Goal: Task Accomplishment & Management: Manage account settings

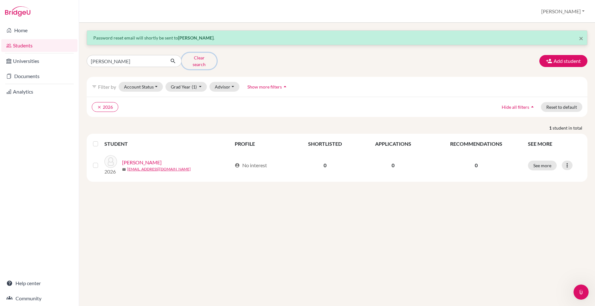
click at [199, 59] on button "Clear search" at bounding box center [198, 61] width 35 height 16
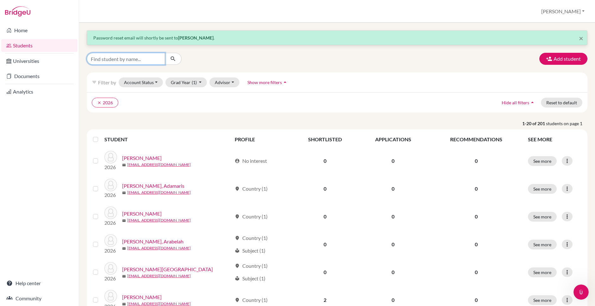
click at [134, 60] on input "Find student by name..." at bounding box center [126, 59] width 78 height 12
type input "camera"
click button "submit" at bounding box center [173, 59] width 17 height 12
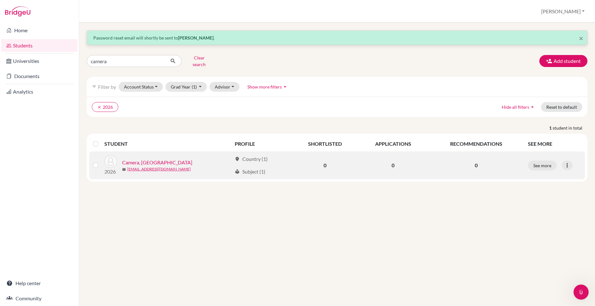
click at [153, 159] on link "Camera, [GEOGRAPHIC_DATA]" at bounding box center [157, 163] width 70 height 8
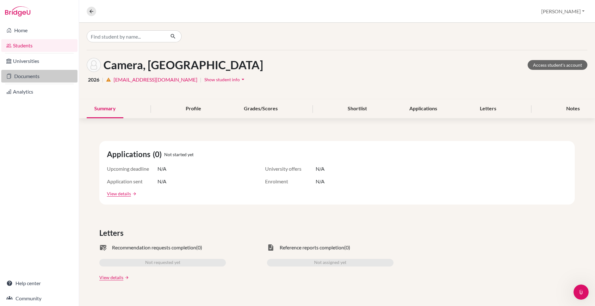
click at [32, 77] on link "Documents" at bounding box center [39, 76] width 76 height 13
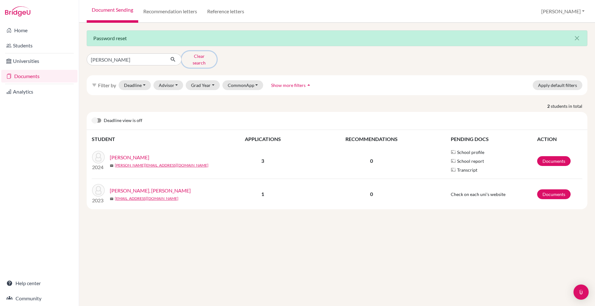
click at [195, 57] on button "Clear search" at bounding box center [198, 59] width 35 height 16
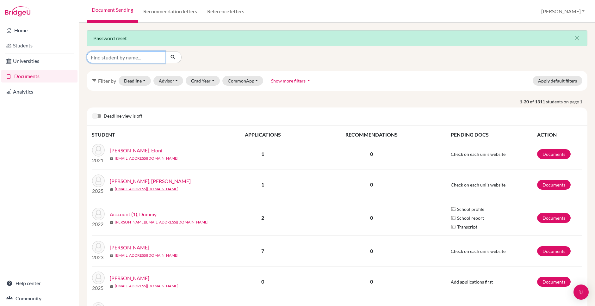
click at [135, 58] on input "Find student by name..." at bounding box center [126, 57] width 78 height 12
type input "camera"
click button "submit" at bounding box center [173, 57] width 17 height 12
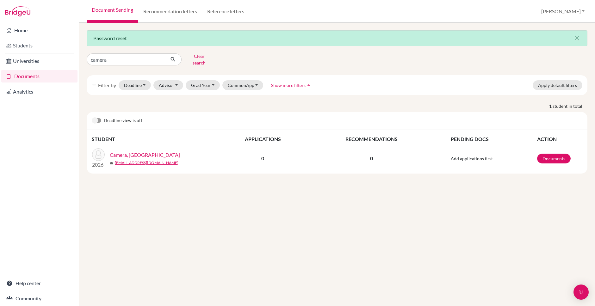
click at [139, 151] on link "Camera, [GEOGRAPHIC_DATA]" at bounding box center [145, 155] width 70 height 8
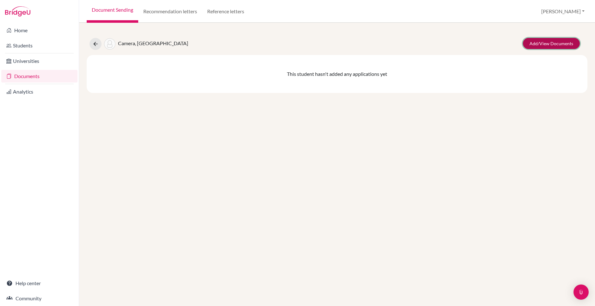
click at [543, 42] on link "Add/View Documents" at bounding box center [551, 43] width 57 height 11
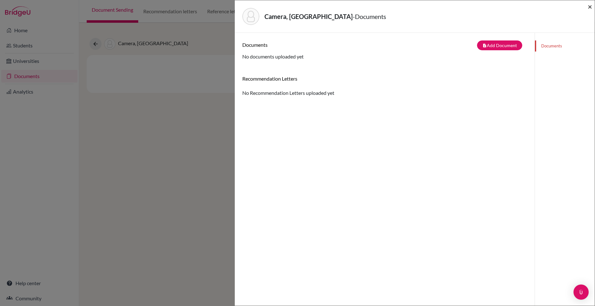
click at [588, 8] on span "×" at bounding box center [589, 6] width 4 height 9
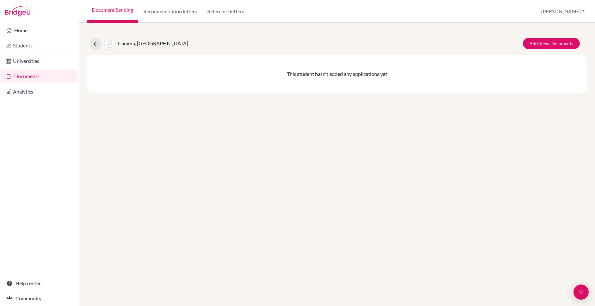
click at [34, 75] on link "Documents" at bounding box center [39, 76] width 76 height 13
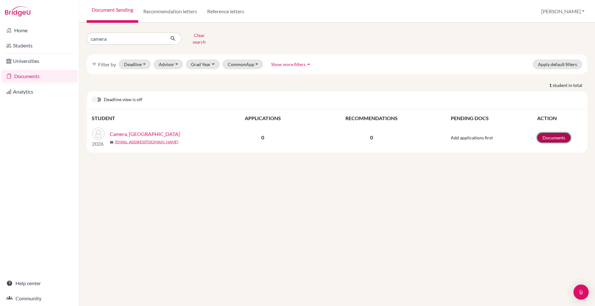
click at [558, 133] on link "Documents" at bounding box center [554, 138] width 34 height 10
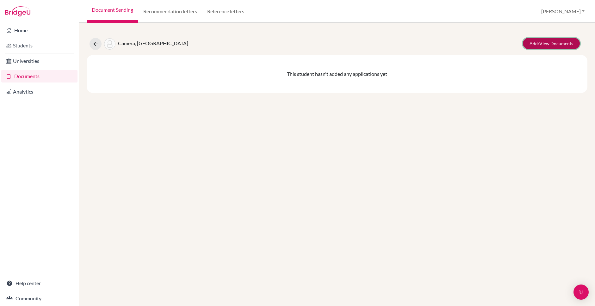
click at [556, 40] on link "Add/View Documents" at bounding box center [551, 43] width 57 height 11
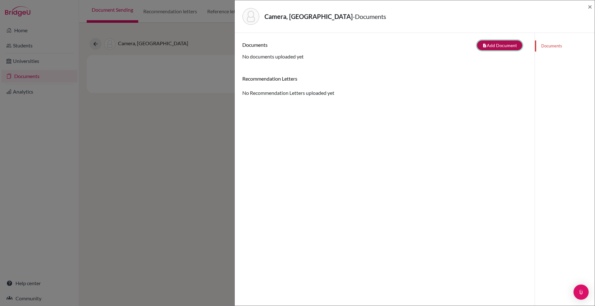
click at [499, 44] on button "note_add Add Document" at bounding box center [499, 45] width 45 height 10
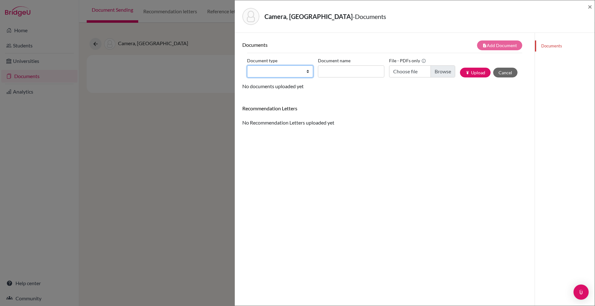
select select "2"
click option "Transcript" at bounding box center [0, 0] width 0 height 0
click at [334, 72] on input "Document name" at bounding box center [351, 71] width 66 height 12
type input "initial"
click at [419, 73] on input "Choose file" at bounding box center [422, 71] width 66 height 12
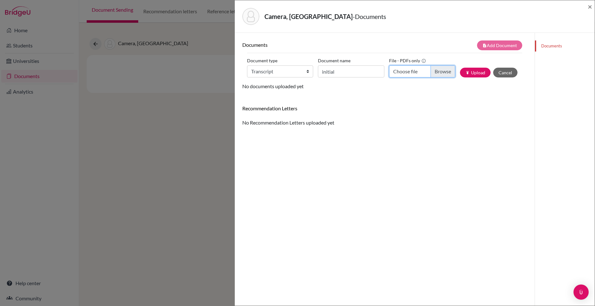
click at [440, 72] on input "Choose file" at bounding box center [422, 71] width 66 height 12
type input "C:\fakepath\Camera, Brooklyn initial.pdf"
click at [479, 71] on button "publish Upload" at bounding box center [475, 73] width 31 height 10
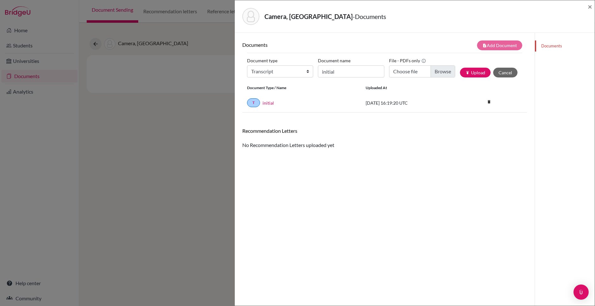
click at [319, 146] on div "Recommendation Letters No Recommendation Letters uploaded yet" at bounding box center [384, 138] width 284 height 21
click at [589, 6] on span "×" at bounding box center [589, 6] width 4 height 9
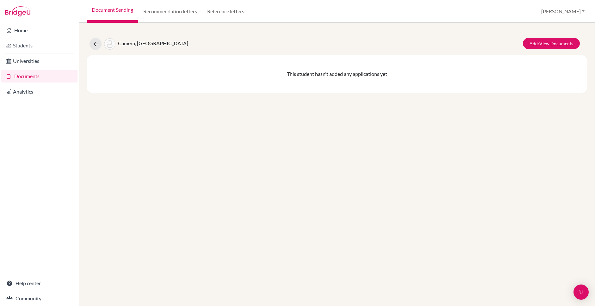
click at [31, 77] on link "Documents" at bounding box center [39, 76] width 76 height 13
